Goal: Transaction & Acquisition: Purchase product/service

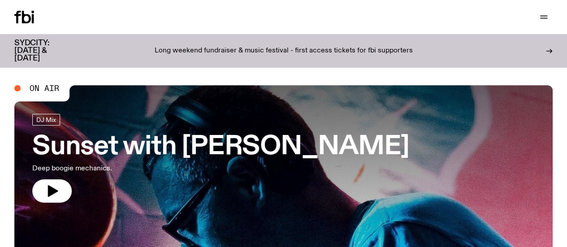
drag, startPoint x: 0, startPoint y: 0, endPoint x: 195, endPoint y: 40, distance: 199.0
click at [195, 40] on div "Long weekend fundraiser & music festival - first access tickets for fbi support…" at bounding box center [283, 50] width 409 height 23
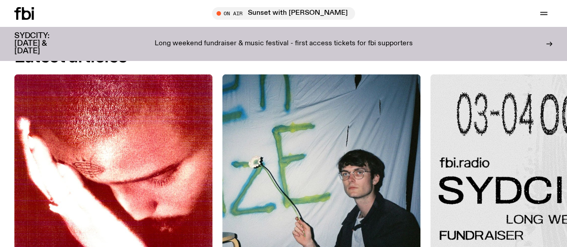
scroll to position [1159, 0]
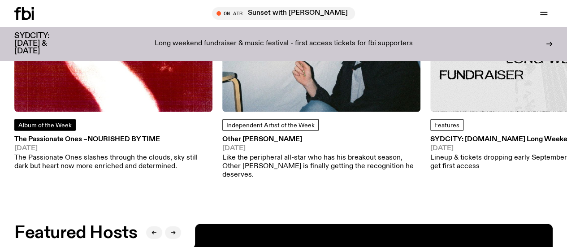
click at [49, 131] on link "Album of the Week" at bounding box center [44, 125] width 61 height 12
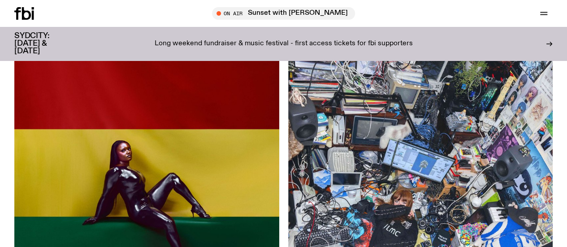
scroll to position [577, 0]
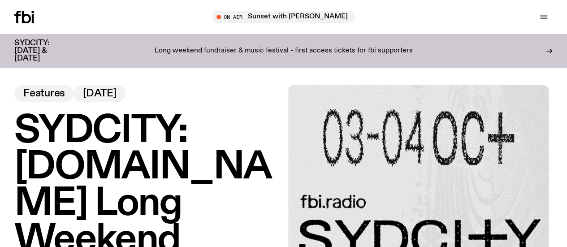
click at [194, 130] on h1 "SYDCITY: [DOMAIN_NAME] Long Weekend Fundraiser" at bounding box center [146, 204] width 265 height 182
click at [118, 145] on h1 "SYDCITY: [DOMAIN_NAME] Long Weekend Fundraiser" at bounding box center [146, 204] width 265 height 182
click at [146, 167] on h1 "SYDCITY: [DOMAIN_NAME] Long Weekend Fundraiser" at bounding box center [146, 204] width 265 height 182
click at [292, 52] on div "Long weekend fundraiser & music festival - first access tickets for fbi support…" at bounding box center [283, 50] width 409 height 23
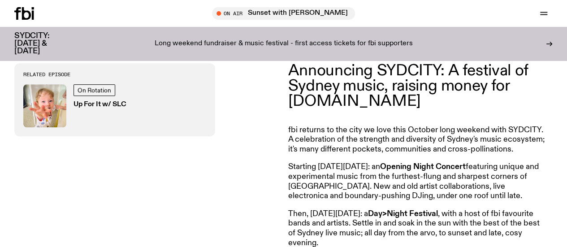
scroll to position [307, 0]
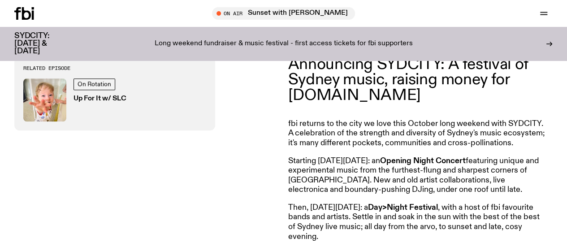
click at [32, 10] on icon at bounding box center [24, 13] width 20 height 13
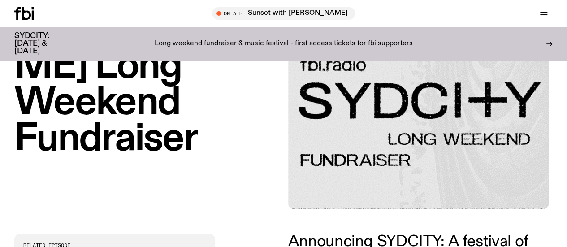
scroll to position [129, 0]
